Goal: Information Seeking & Learning: Learn about a topic

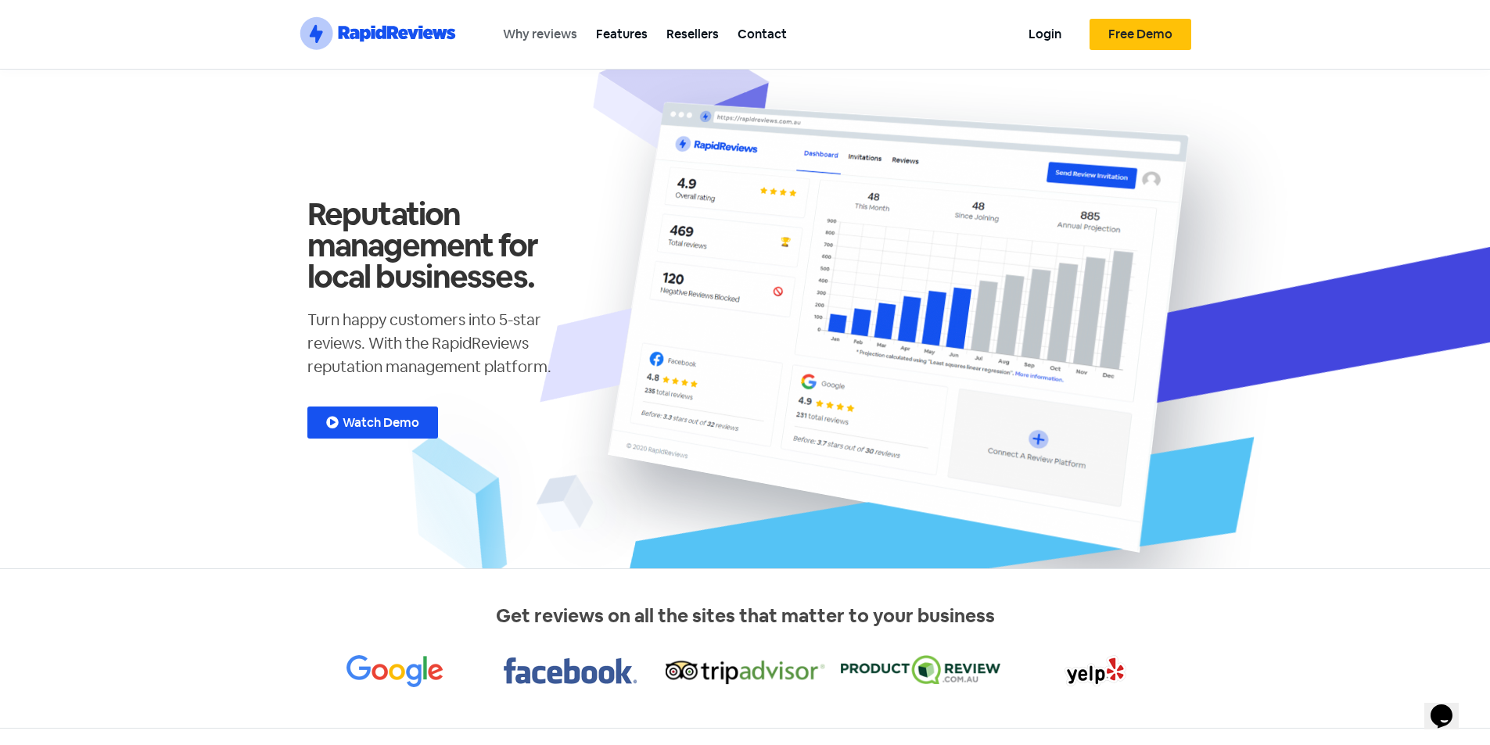
click at [544, 26] on link "Why reviews" at bounding box center [539, 33] width 93 height 35
click at [615, 31] on link "Features" at bounding box center [622, 33] width 70 height 35
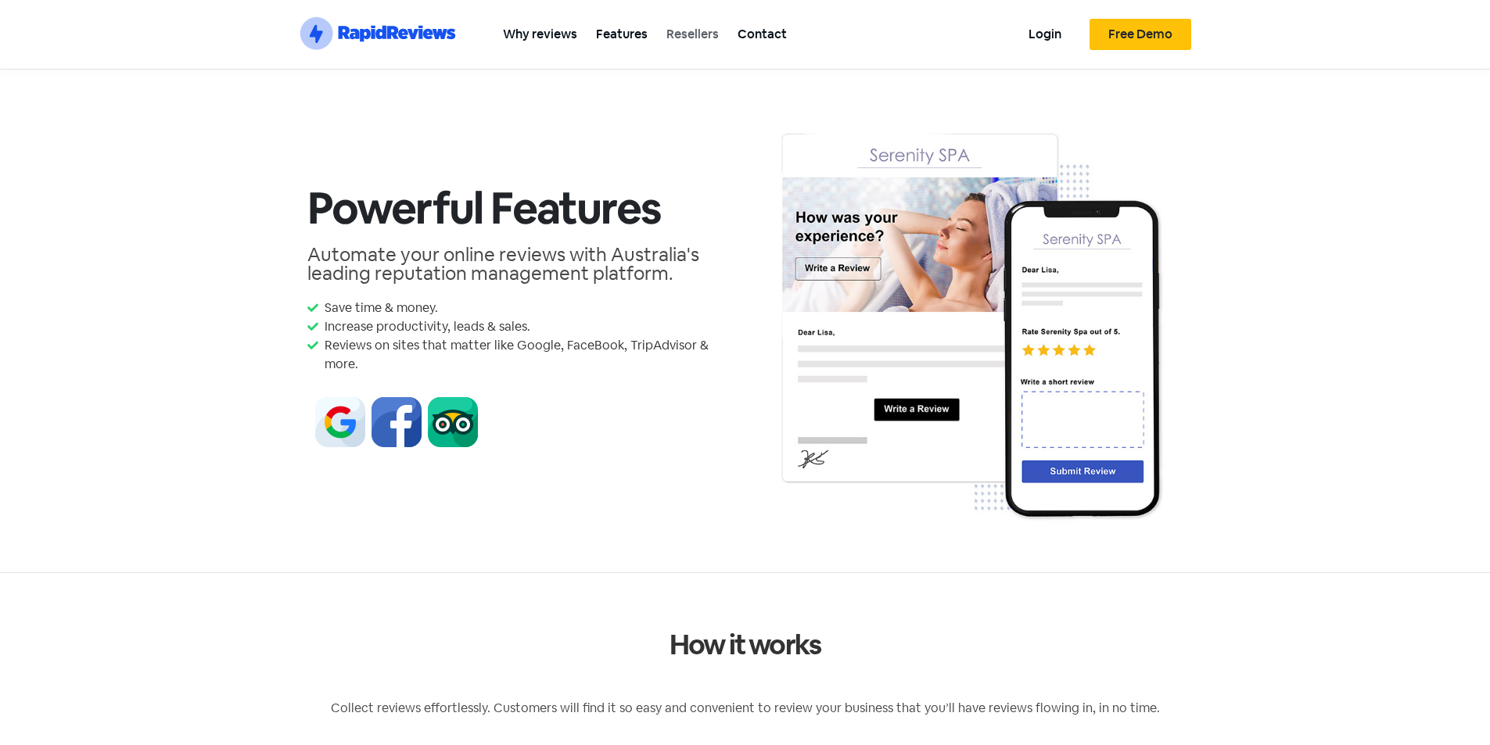
click at [687, 44] on link "Resellers" at bounding box center [692, 33] width 71 height 35
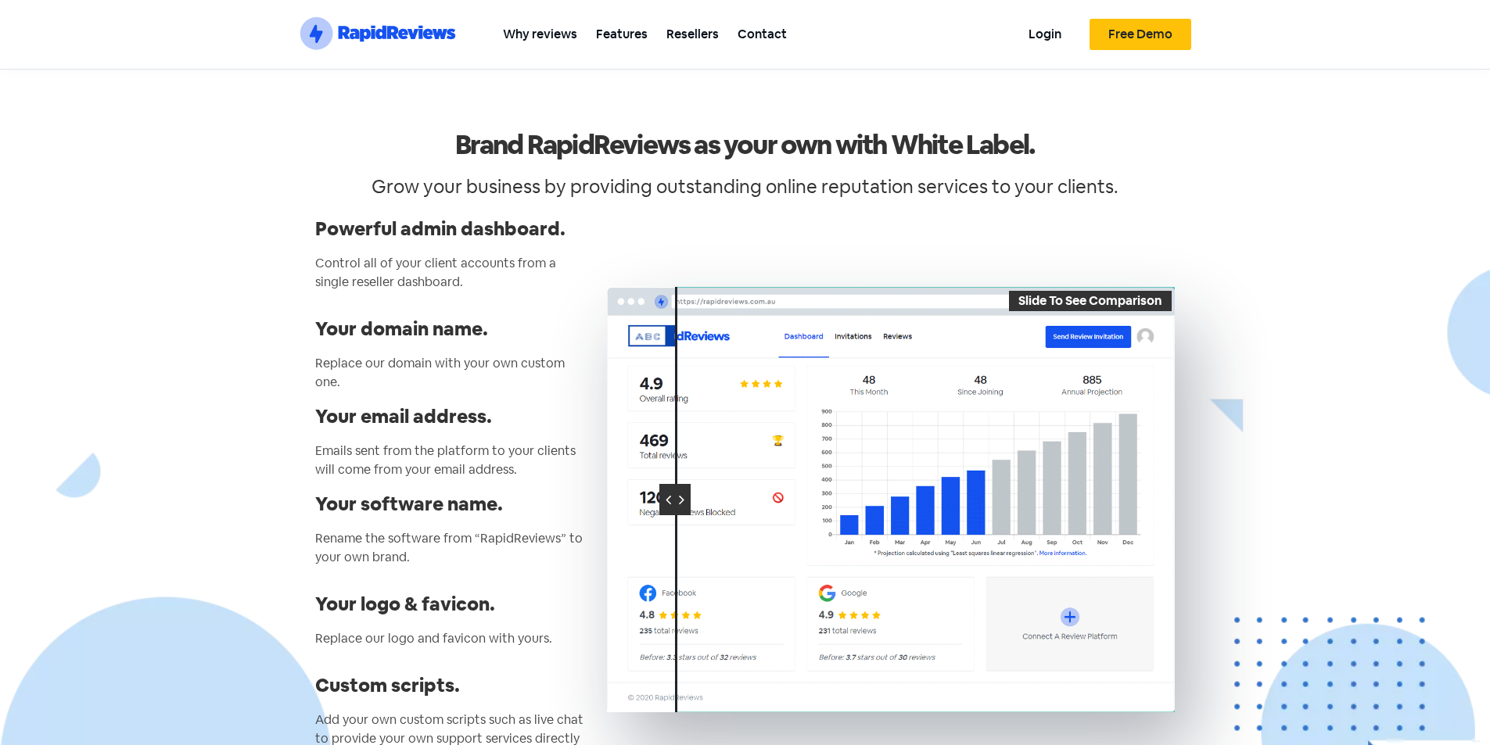
click at [524, 33] on link "Why reviews" at bounding box center [539, 33] width 93 height 35
